Goal: Complete application form

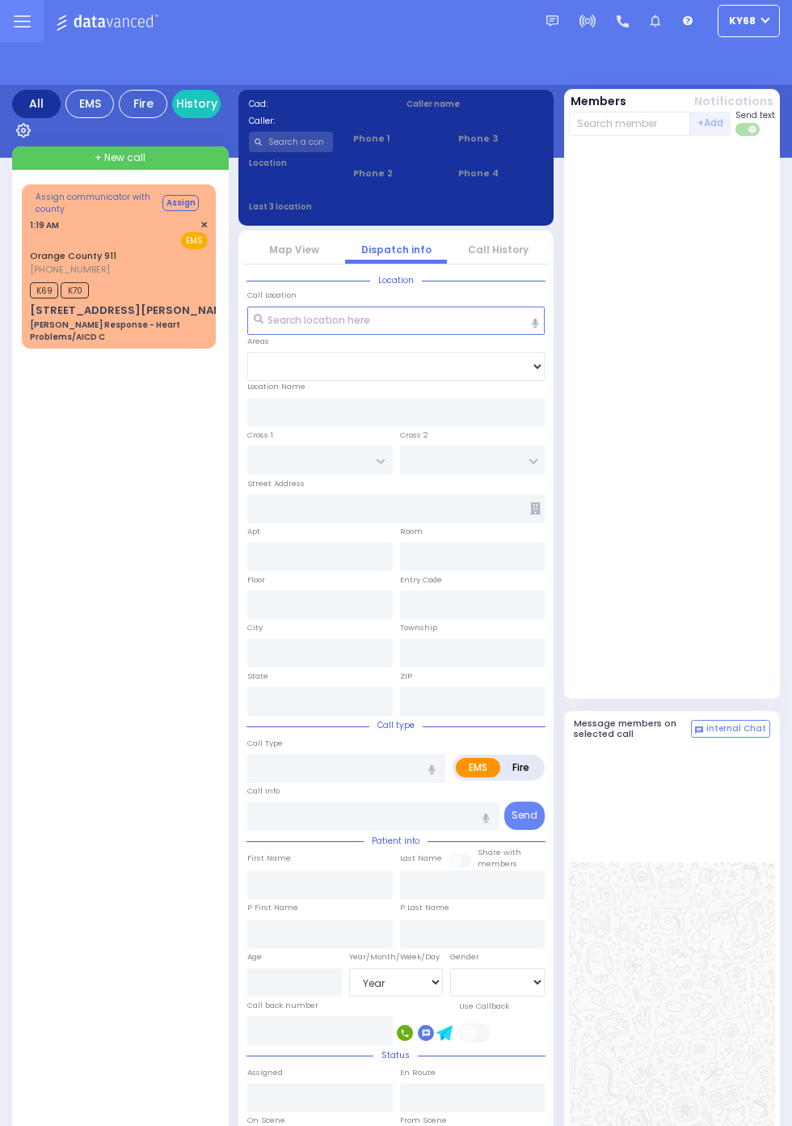
select select "Year"
select select "[DEMOGRAPHIC_DATA]"
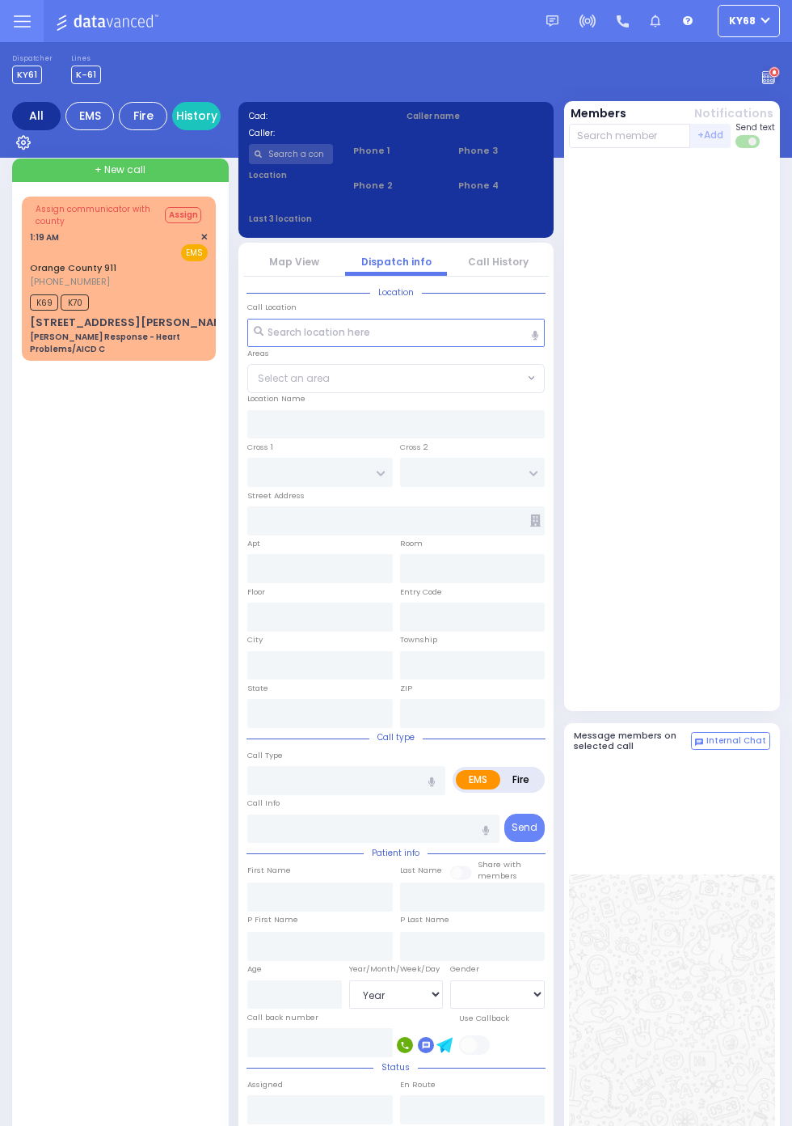
select select "Year"
select select "[DEMOGRAPHIC_DATA]"
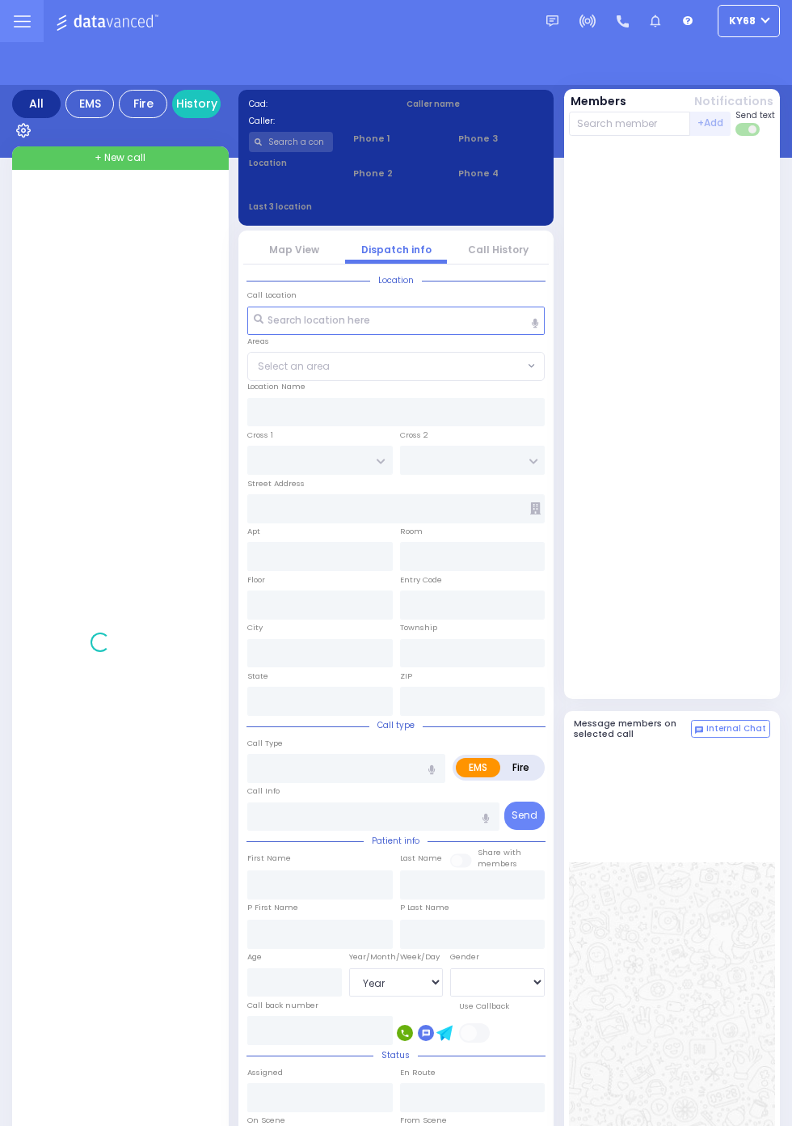
select select "Year"
select select "[DEMOGRAPHIC_DATA]"
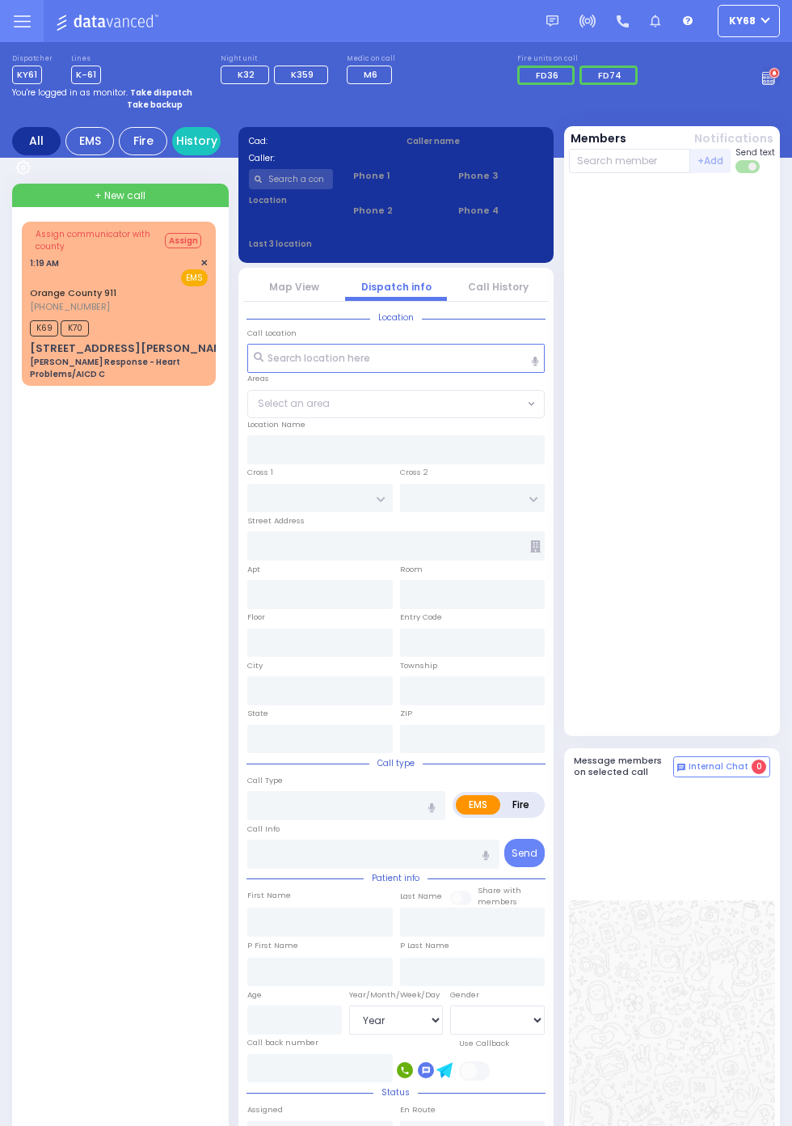
click at [30, 345] on div "[STREET_ADDRESS][PERSON_NAME]" at bounding box center [132, 348] width 205 height 16
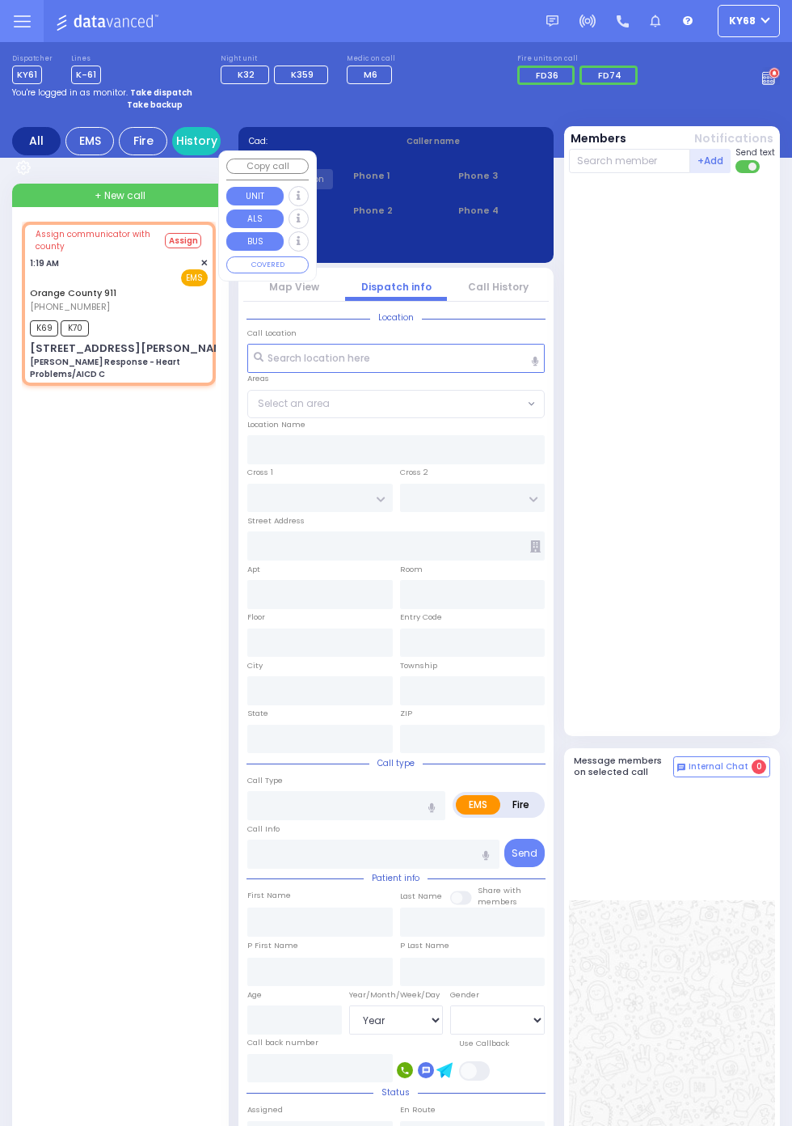
select select
type input "[PERSON_NAME] Response - Heart Problems/AICD C"
radio input "true"
type input "Nature: : Charlie Response - Heart Problems/AICD C Address: : [STREET_ADDRESS][…"
select select
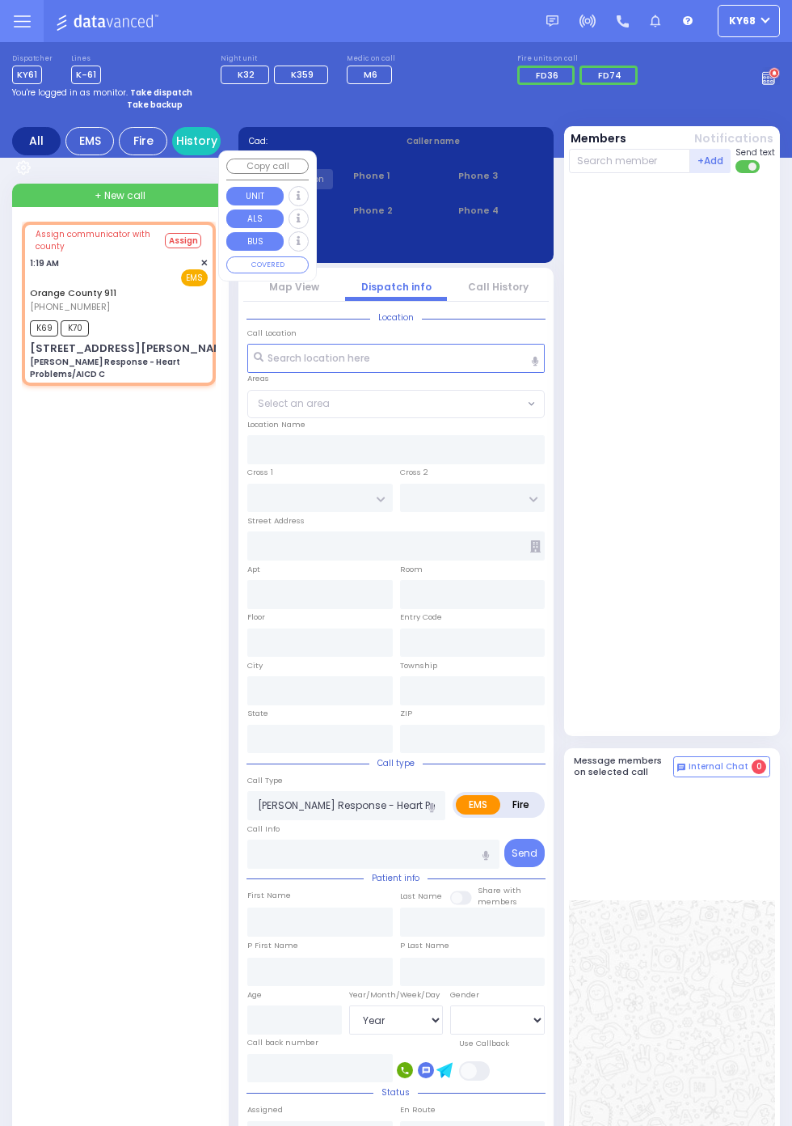
select select
type input "01:19"
type input "[STREET_ADDRESS][PERSON_NAME]"
type input "Monroe"
type input "[US_STATE]"
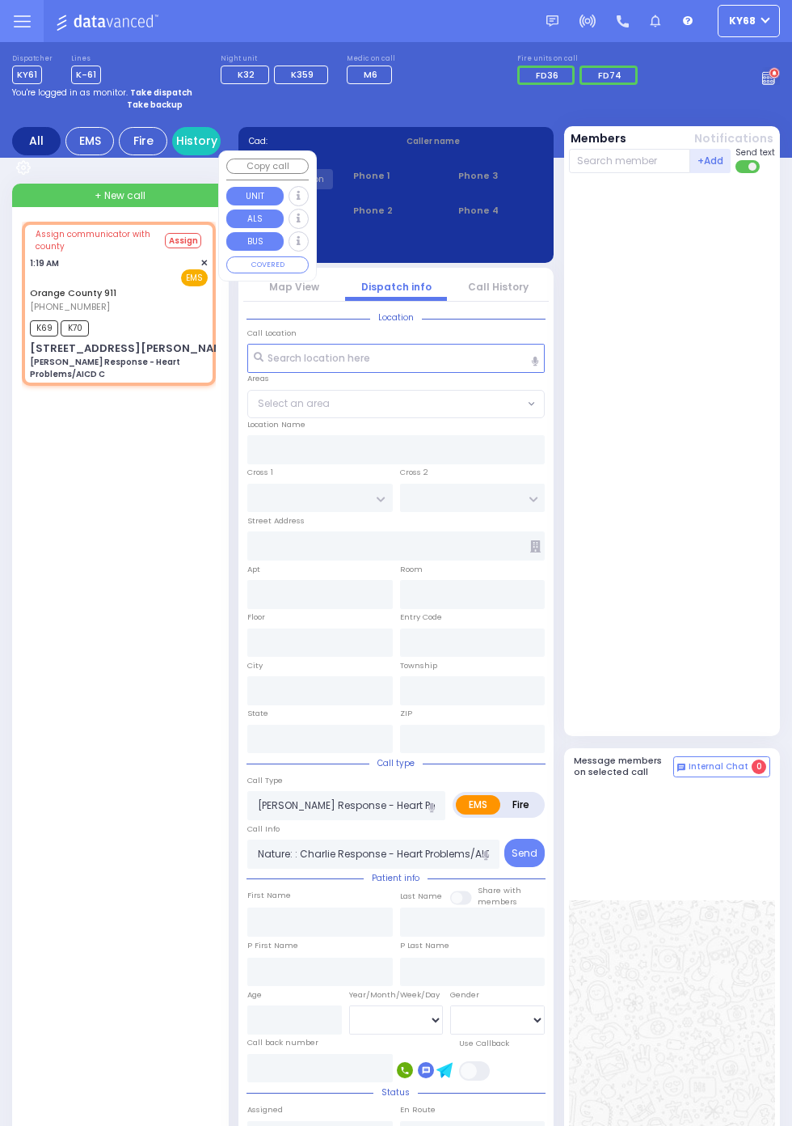
type input "10950"
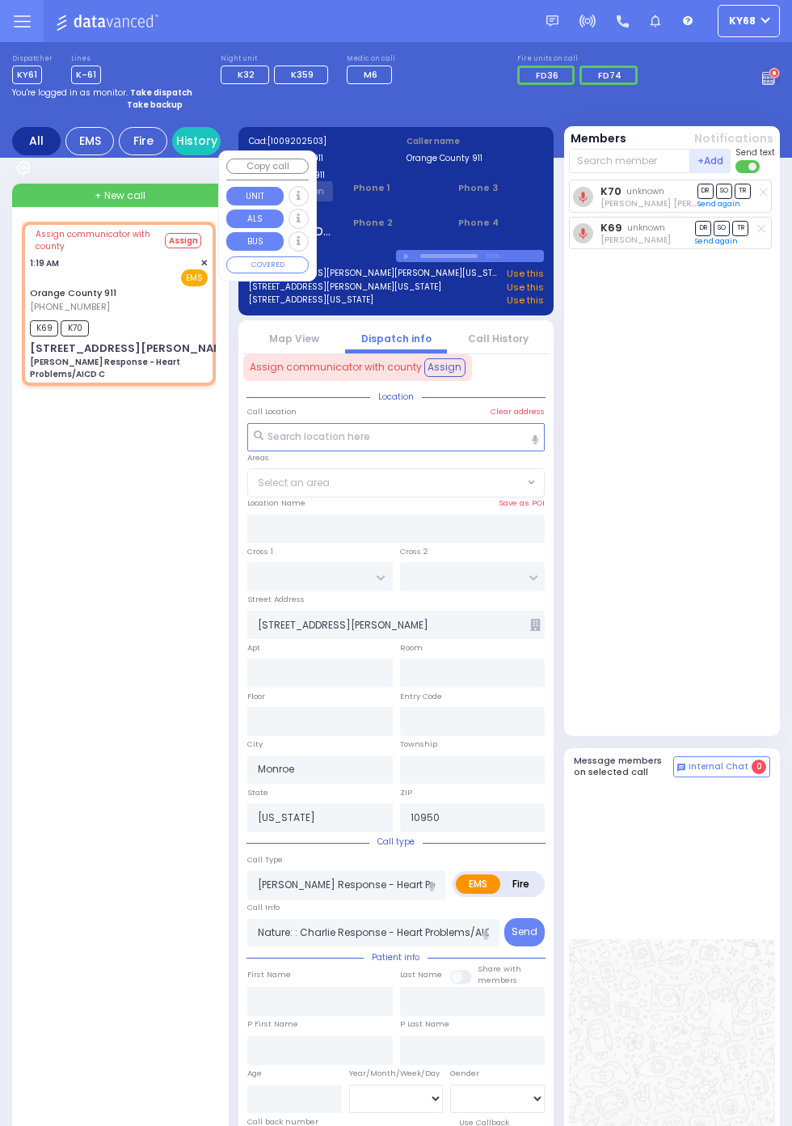
click at [710, 555] on div "K70 unknown [PERSON_NAME] [PERSON_NAME] DR SO TR Send again" at bounding box center [674, 454] width 210 height 549
